Goal: Task Accomplishment & Management: Use online tool/utility

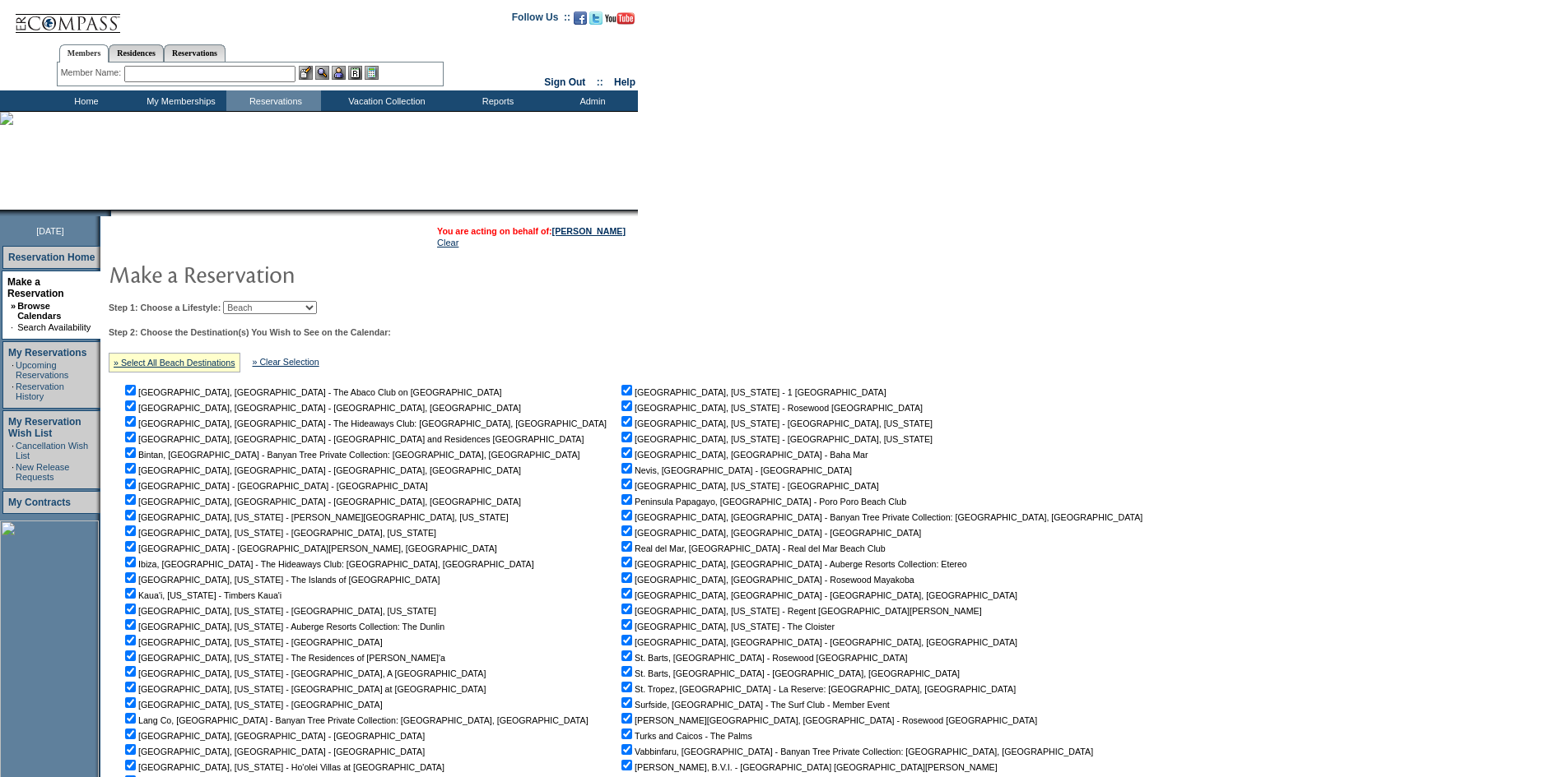
click at [82, 100] on td "Home" at bounding box center [84, 100] width 95 height 20
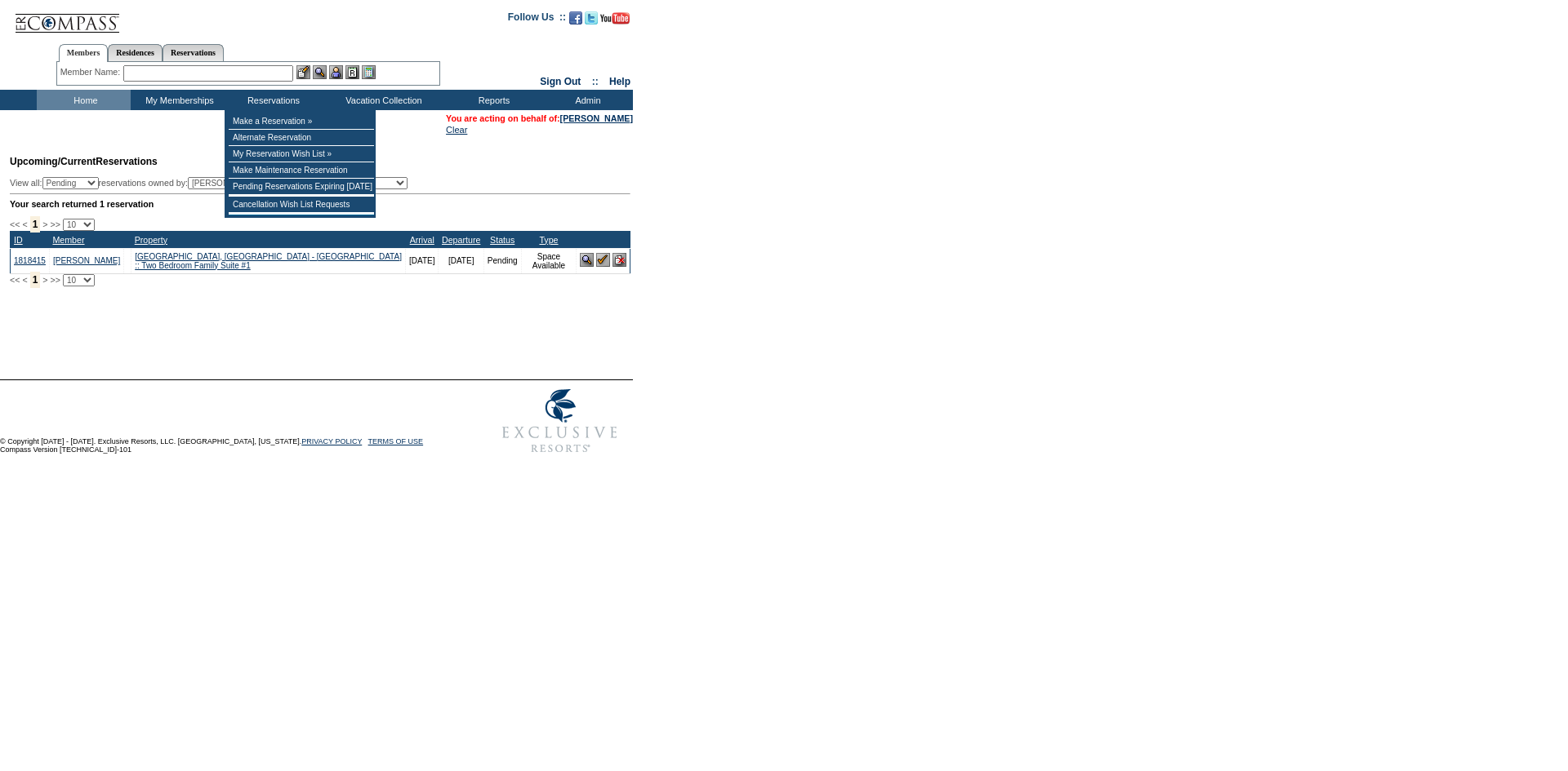
click at [259, 74] on input "text" at bounding box center [208, 73] width 170 height 16
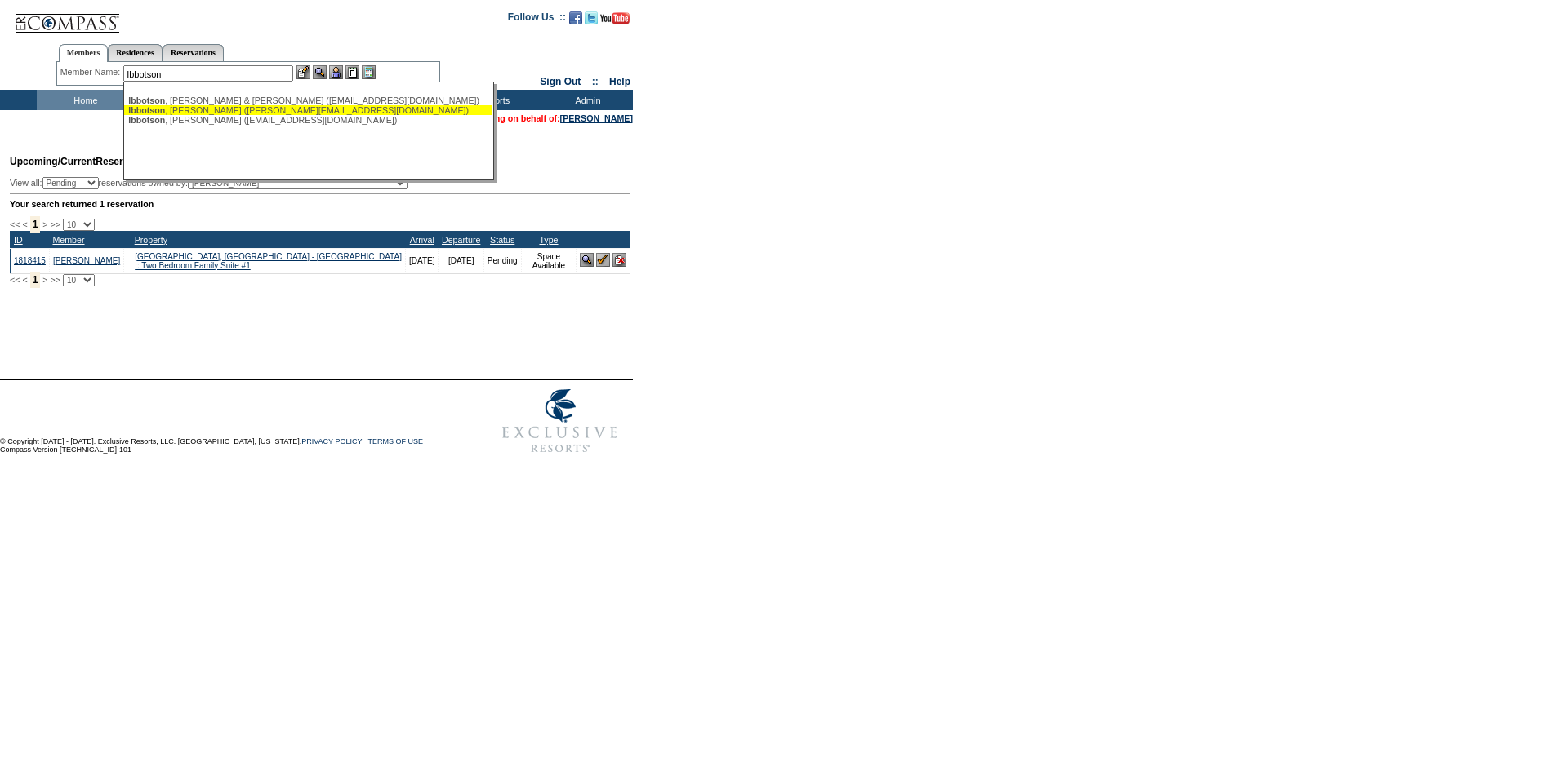
click at [339, 111] on div "Ibbotson , Jane (jane.ibbotson4@gmail.com)" at bounding box center [308, 111] width 360 height 10
type input "Ibbotson, Jane (jane.ibbotson4@gmail.com)"
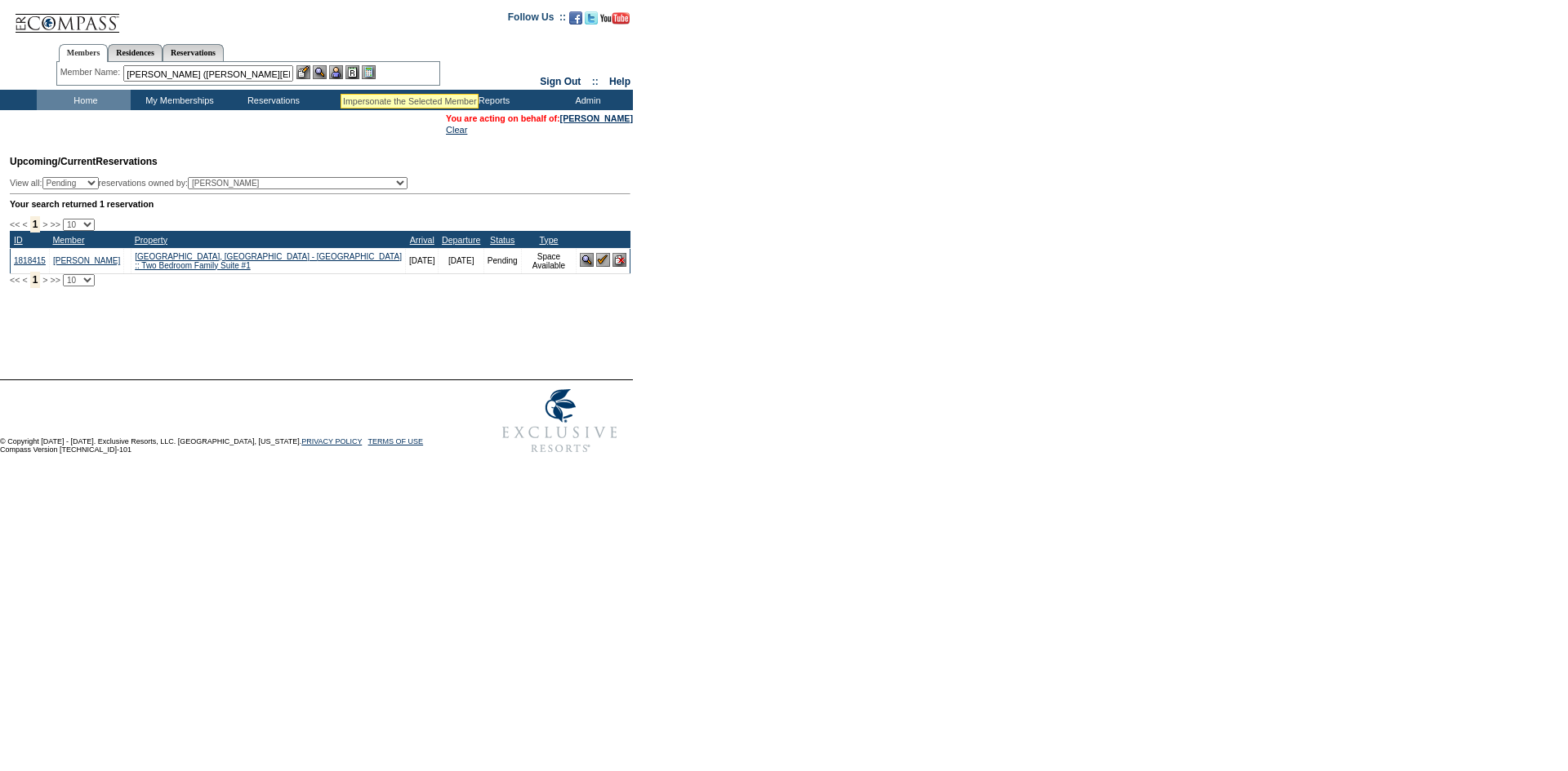
click at [341, 73] on img at bounding box center [336, 72] width 13 height 13
click at [327, 72] on img at bounding box center [319, 72] width 13 height 13
